Goal: Check status: Check status

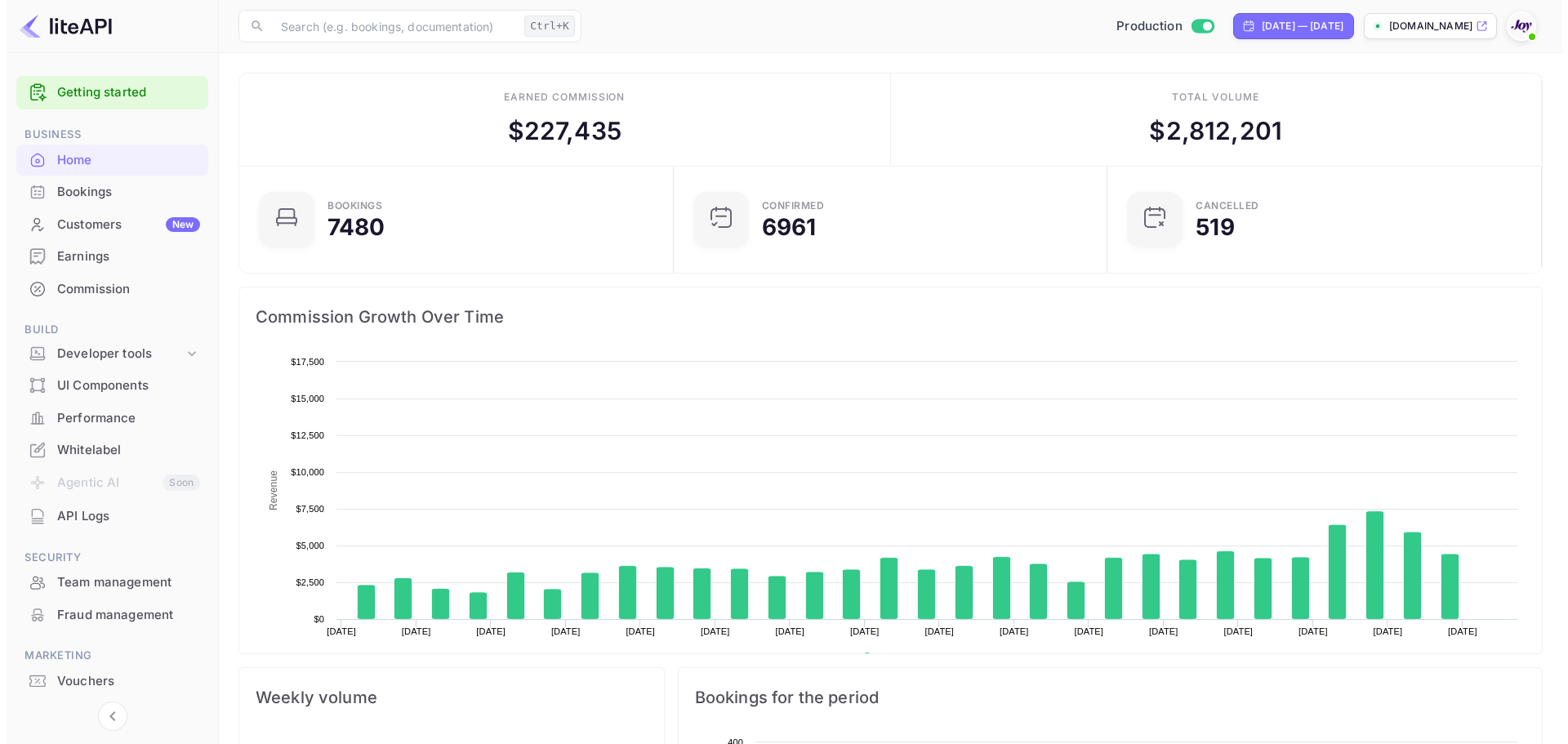
scroll to position [253, 412]
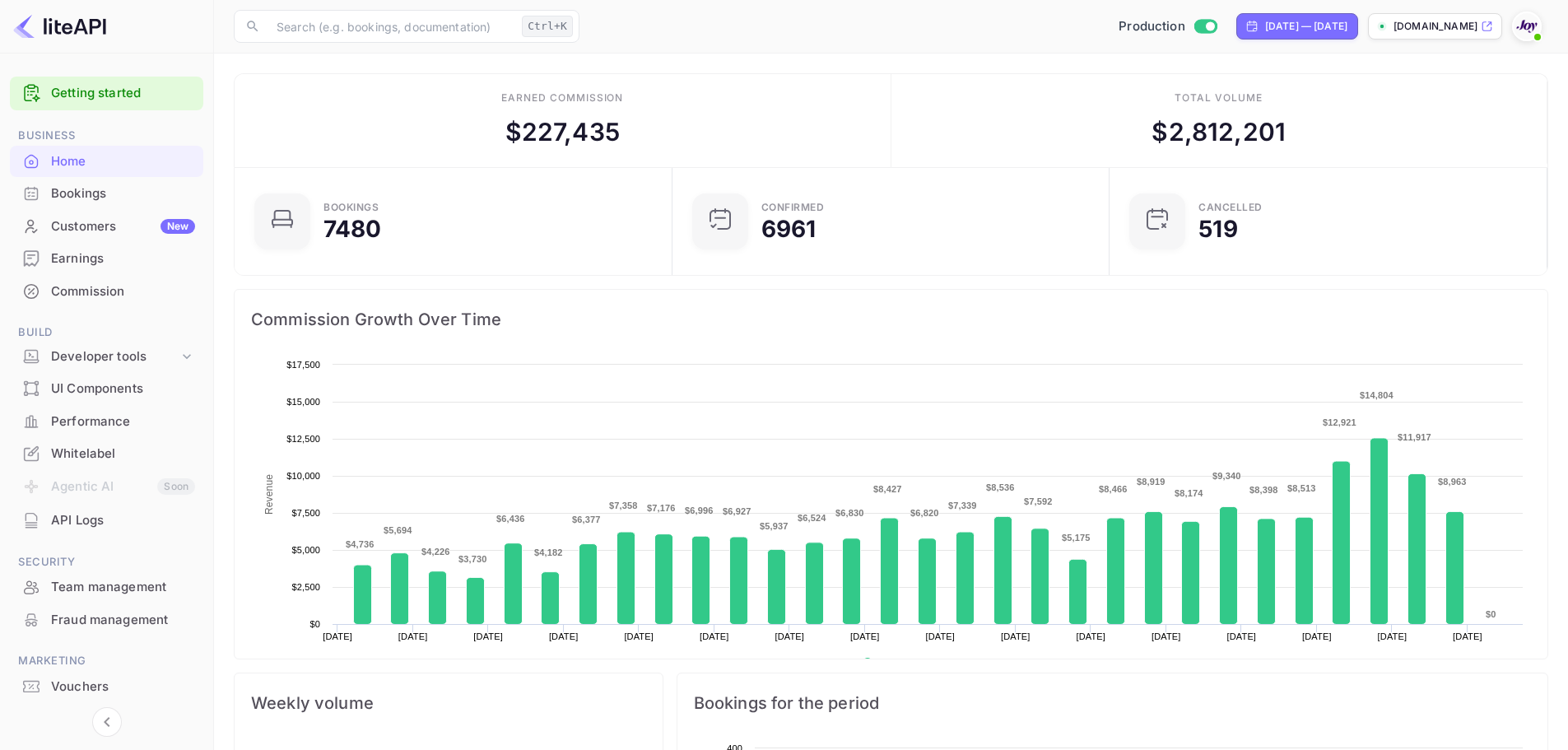
click at [92, 201] on div "Bookings" at bounding box center [123, 193] width 144 height 19
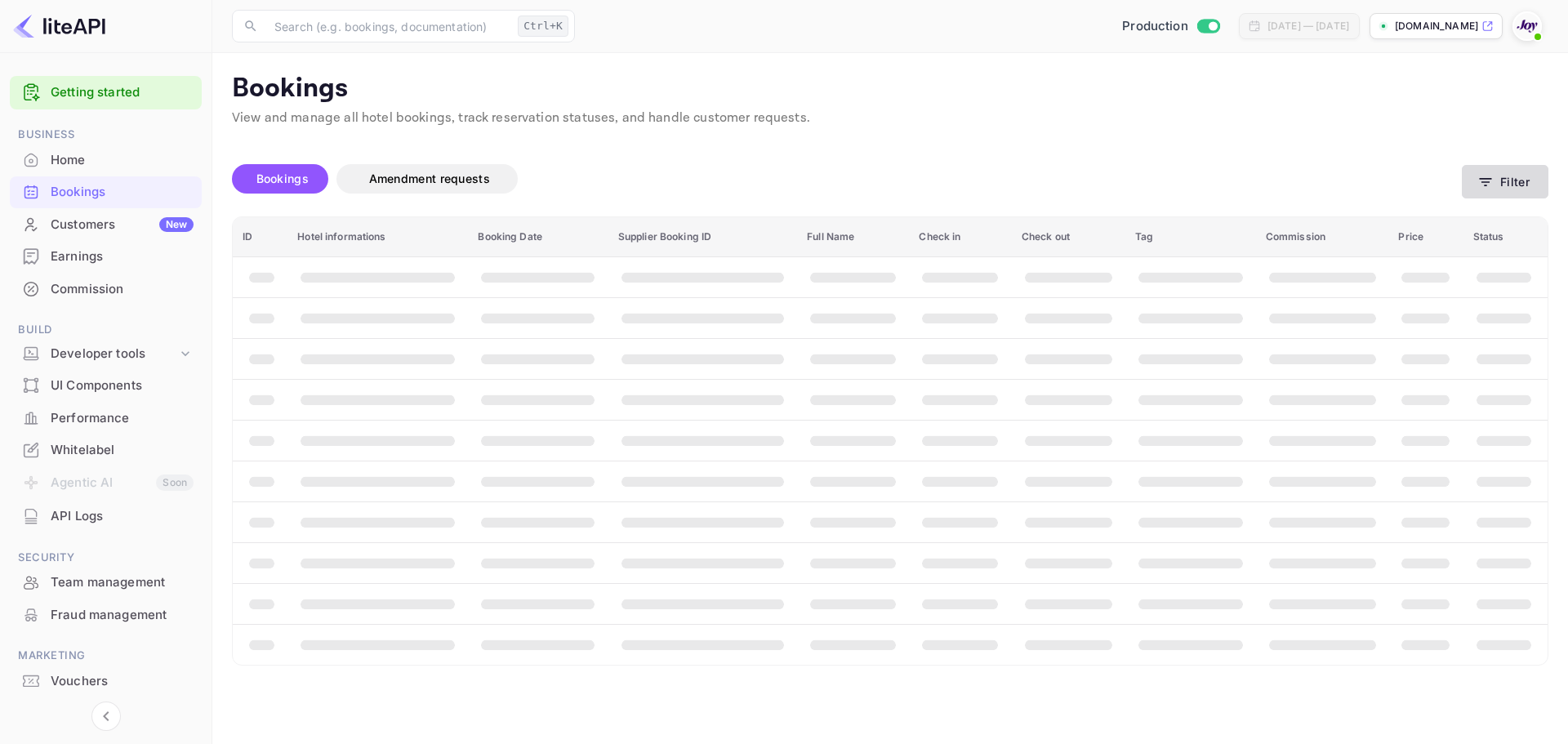
click at [1493, 183] on icon "button" at bounding box center [1485, 182] width 16 height 16
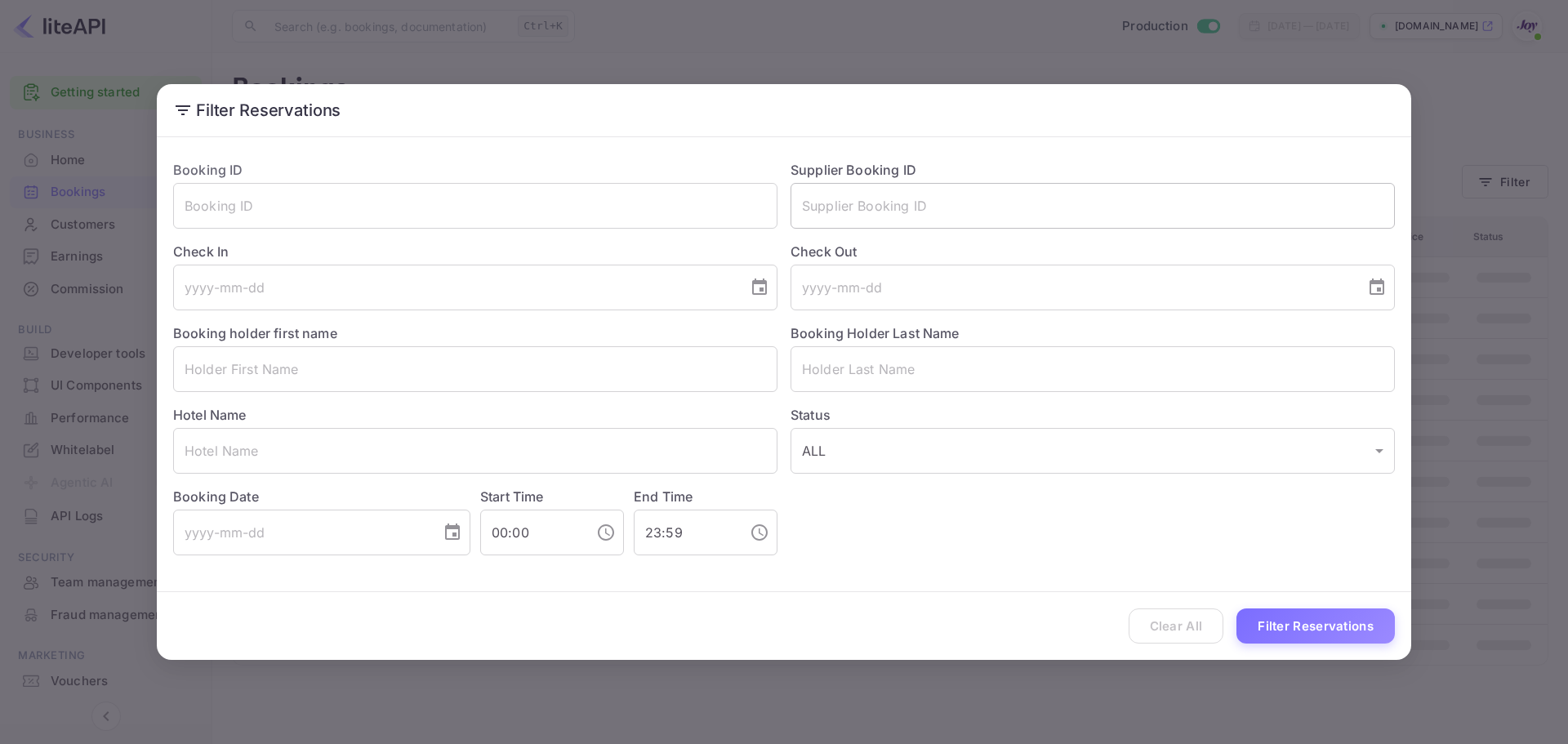
click at [837, 212] on input "text" at bounding box center [1092, 206] width 605 height 45
paste input "8207241"
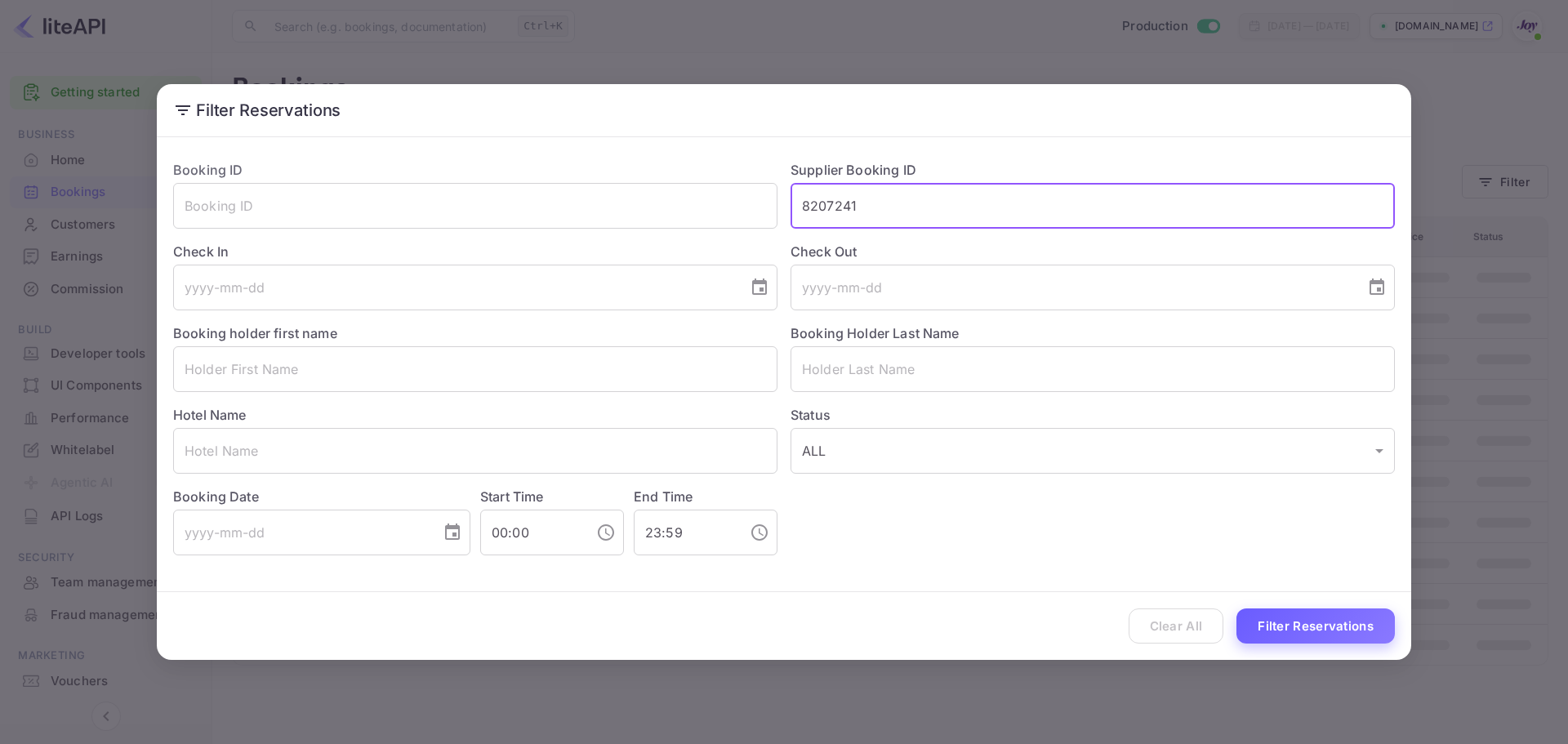
type input "8207241"
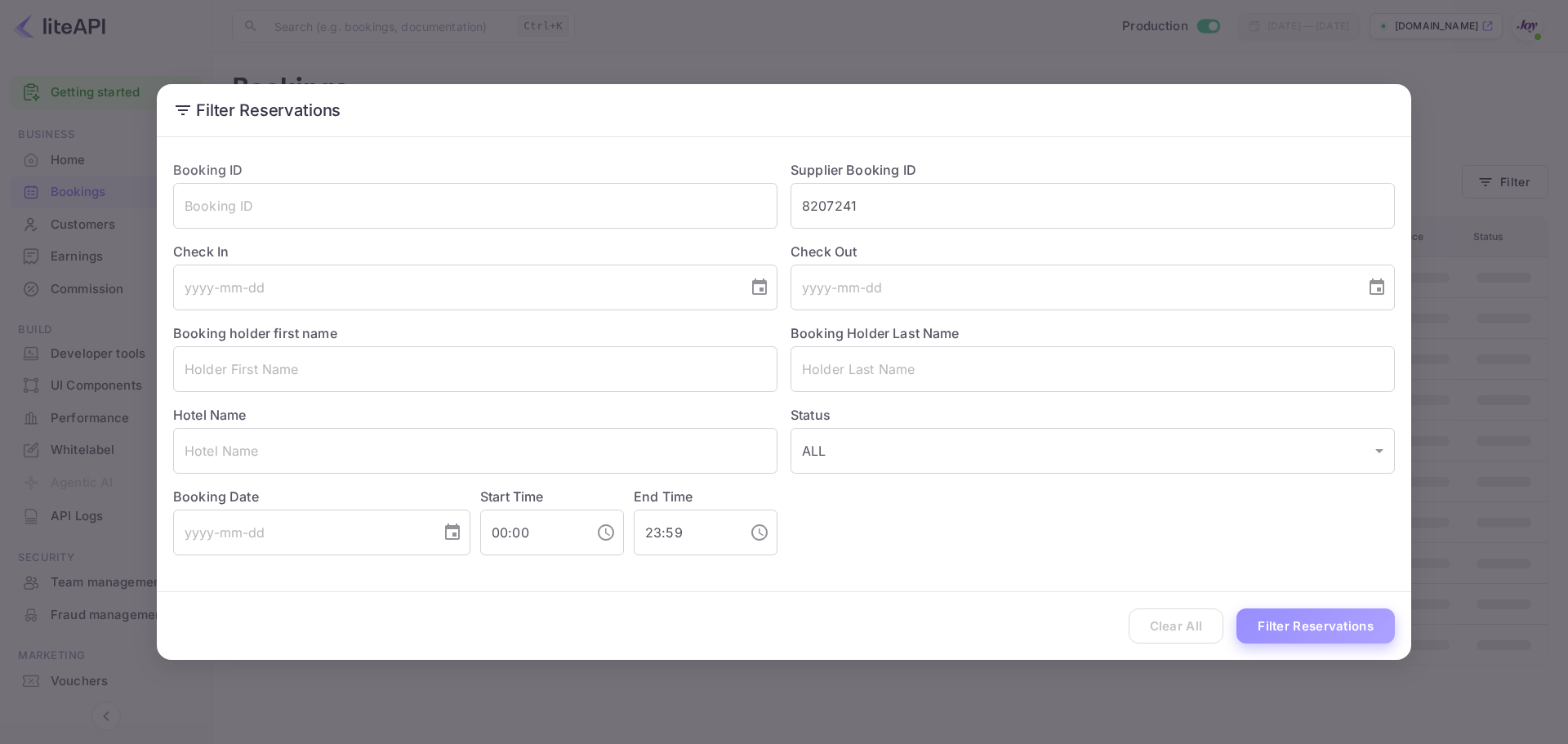
click at [1342, 629] on button "Filter Reservations" at bounding box center [1316, 626] width 158 height 35
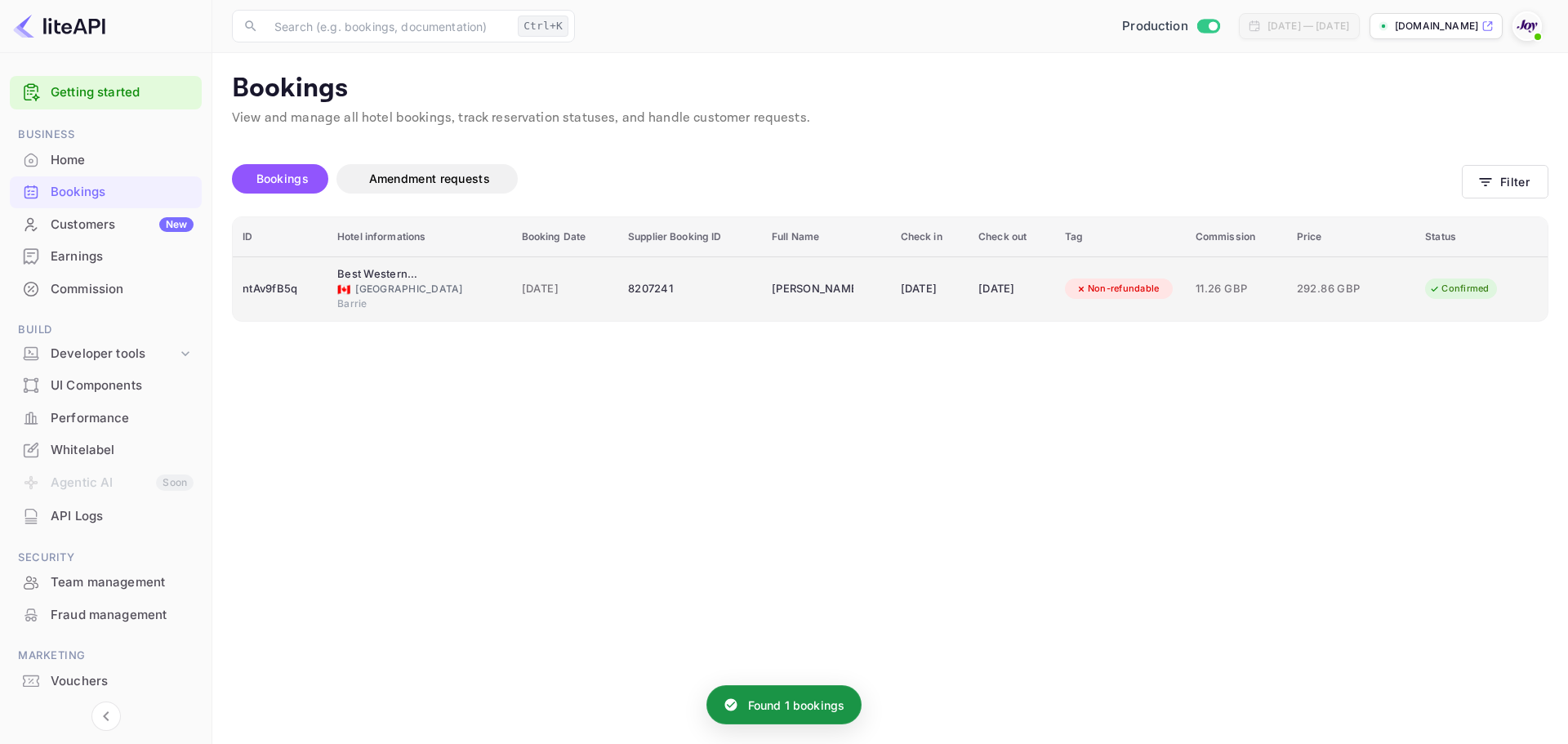
click at [346, 284] on span "🇨🇦" at bounding box center [344, 289] width 13 height 11
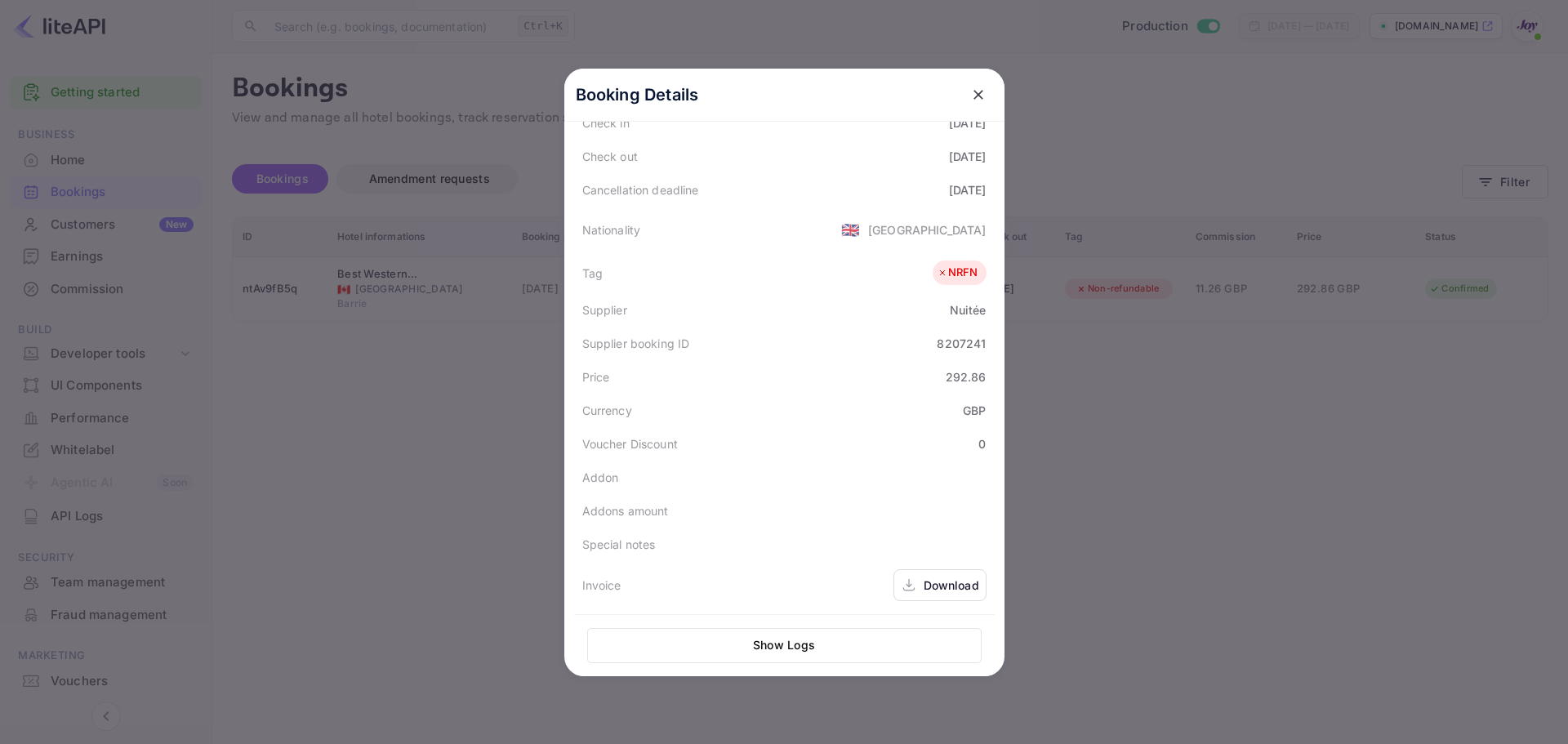
scroll to position [365, 0]
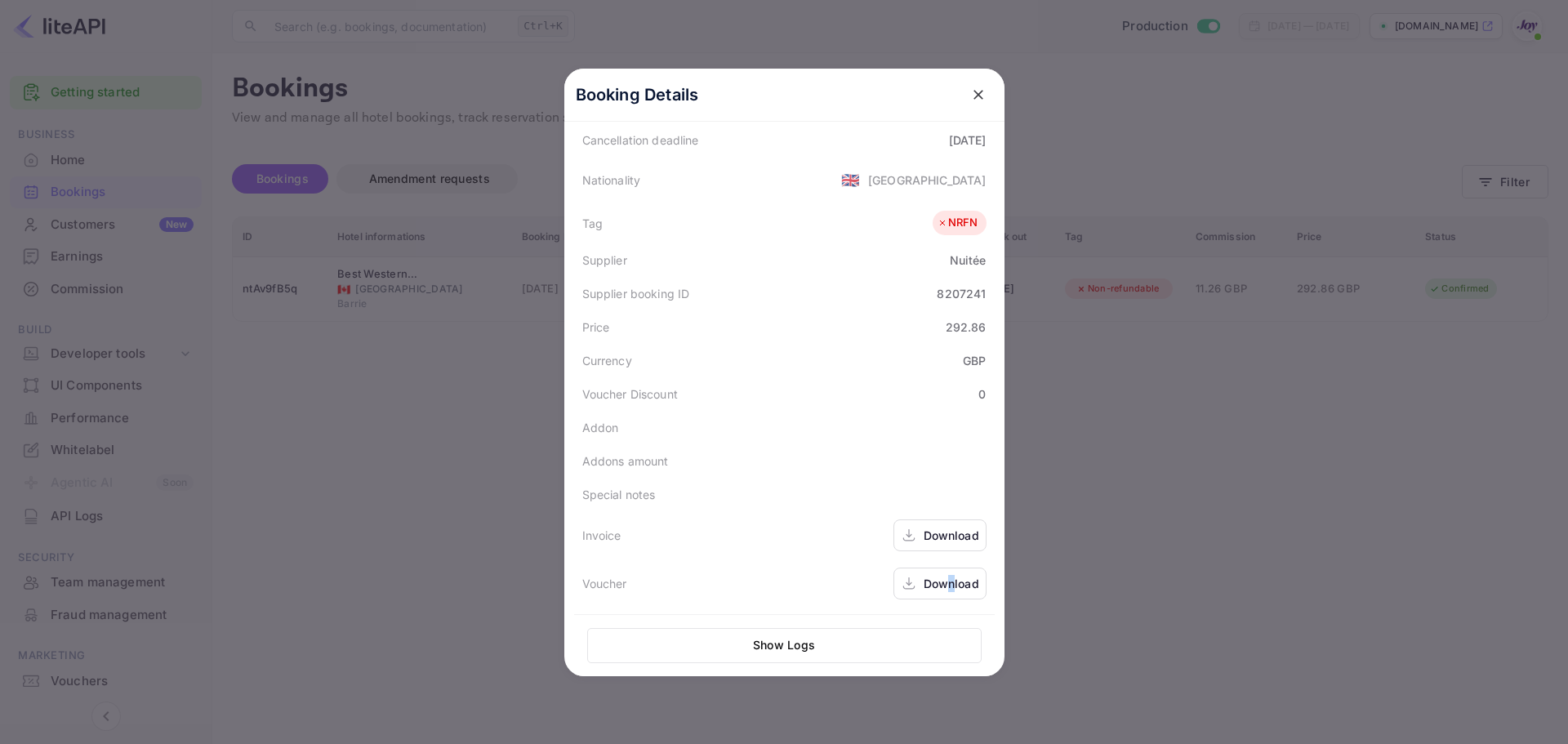
click at [947, 592] on div "Download" at bounding box center [940, 583] width 93 height 32
click at [980, 98] on icon "close" at bounding box center [979, 95] width 16 height 16
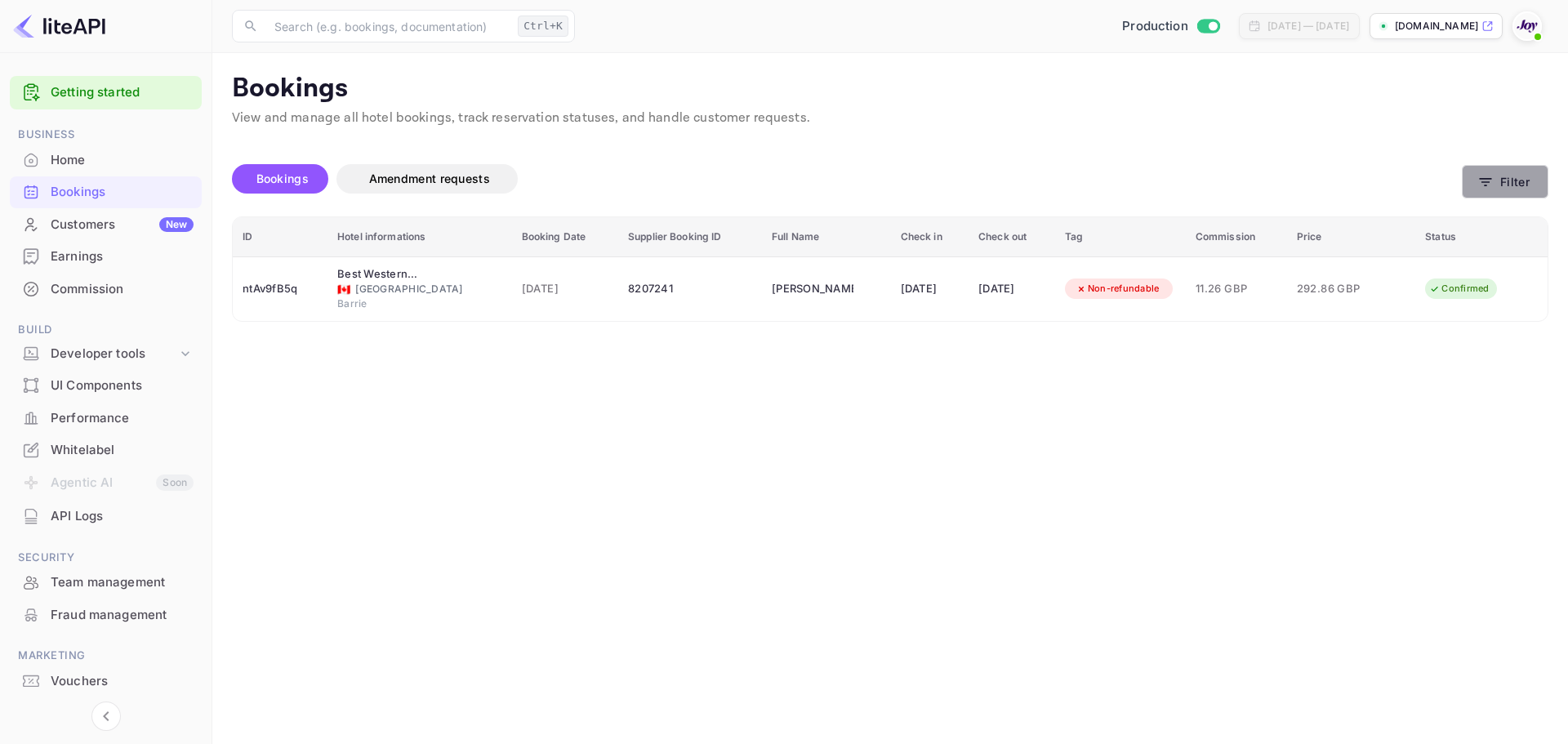
click at [1490, 194] on button "Filter" at bounding box center [1504, 181] width 86 height 34
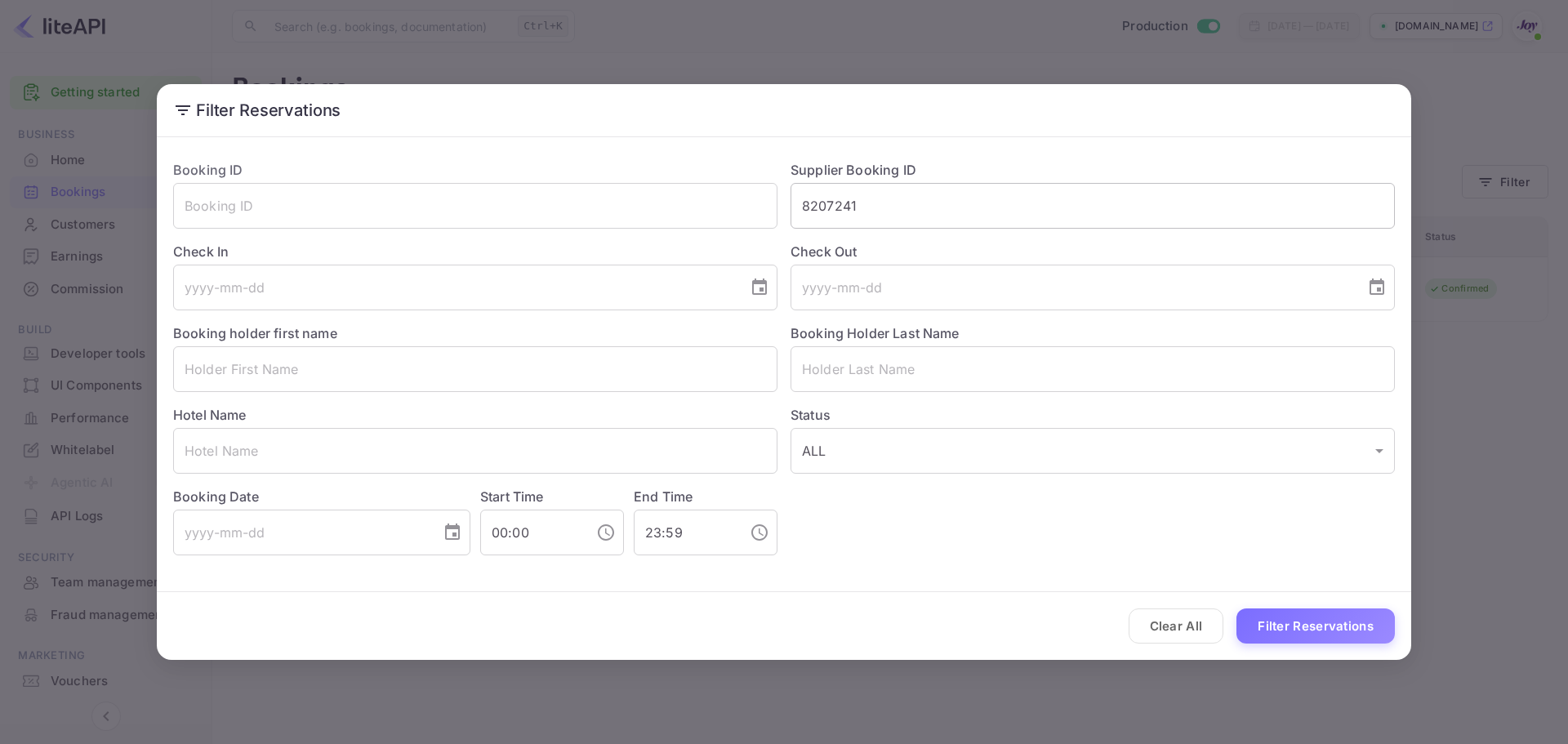
click at [878, 206] on input "8207241" at bounding box center [1092, 206] width 605 height 45
paste input "755868"
type input "8755868"
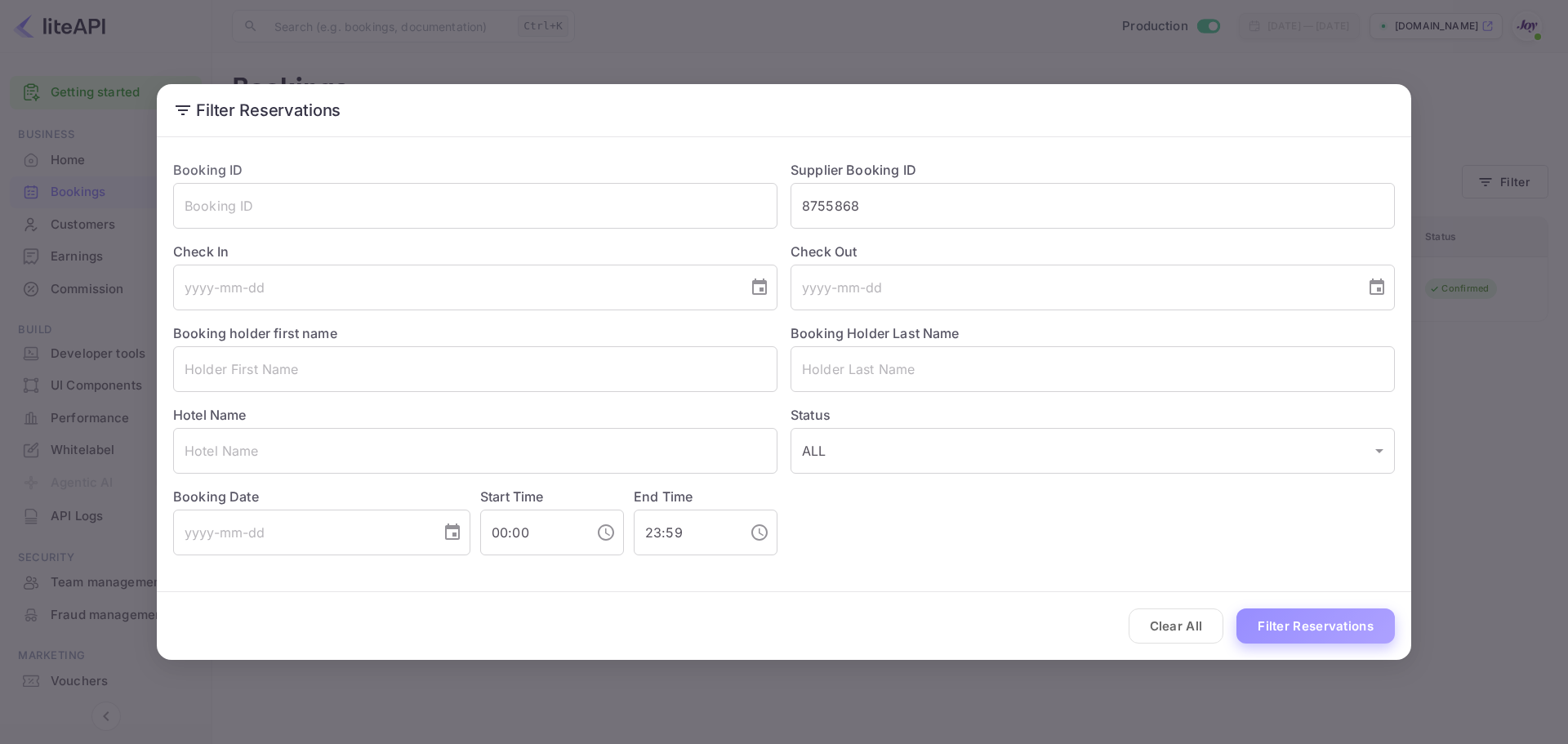
click at [1312, 626] on button "Filter Reservations" at bounding box center [1316, 626] width 158 height 35
